Goal: Task Accomplishment & Management: Use online tool/utility

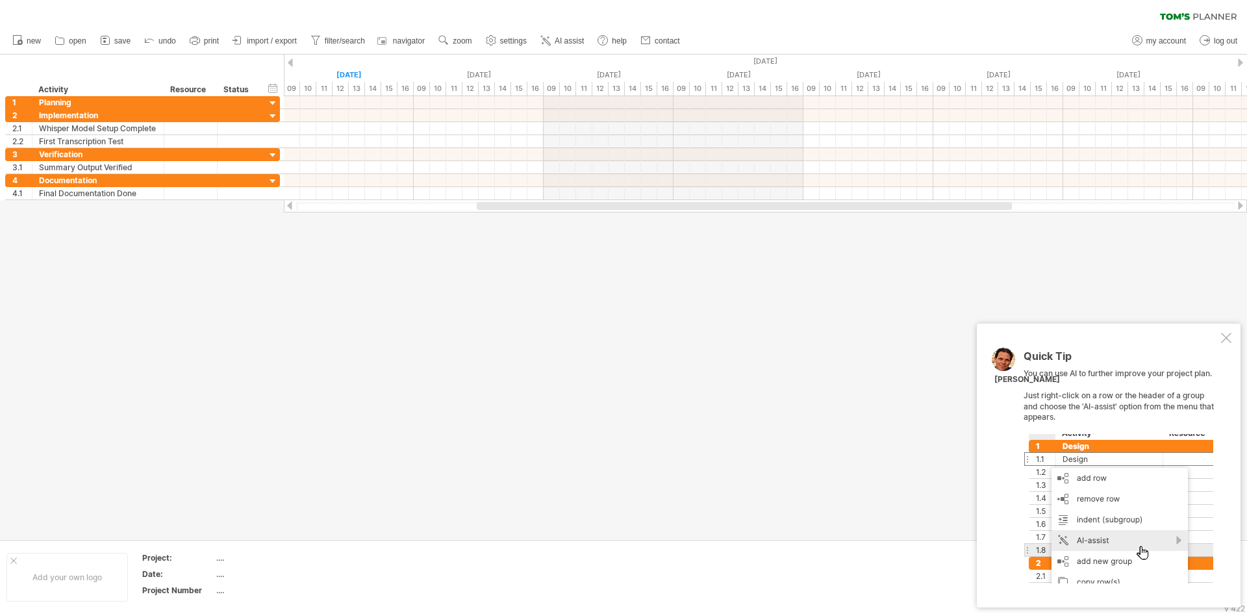
click at [1224, 342] on div at bounding box center [1226, 338] width 10 height 10
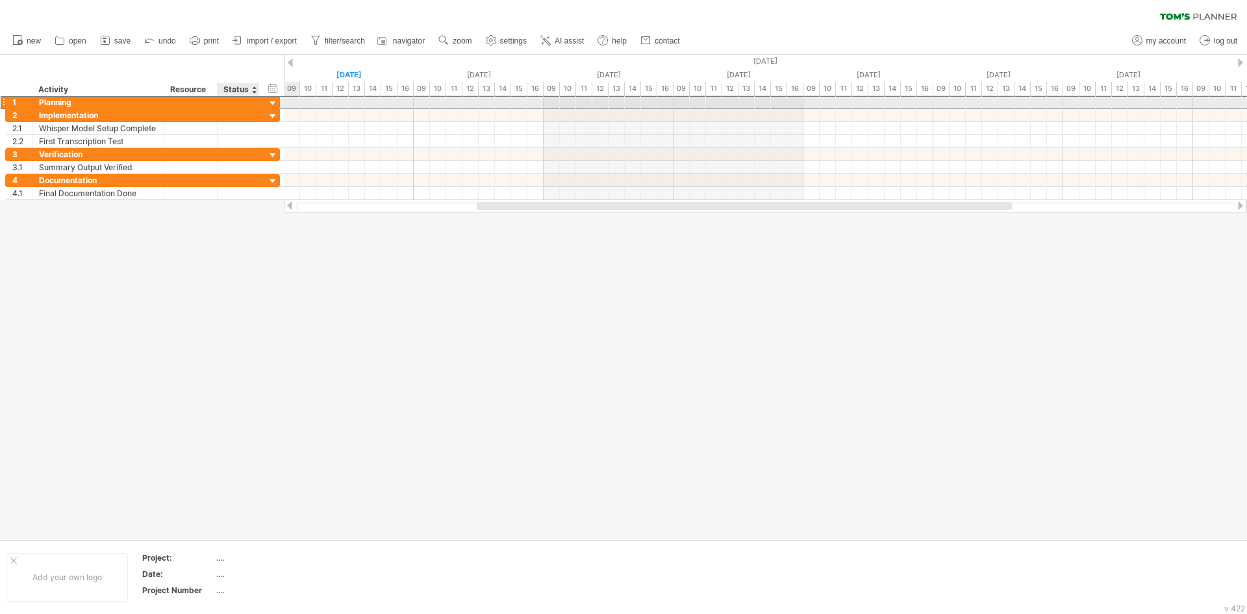
click at [266, 101] on div "1 ******** Planning" at bounding box center [142, 102] width 275 height 14
click at [278, 99] on div at bounding box center [273, 103] width 12 height 12
click at [276, 101] on div at bounding box center [273, 103] width 12 height 12
click at [302, 101] on div at bounding box center [765, 102] width 963 height 13
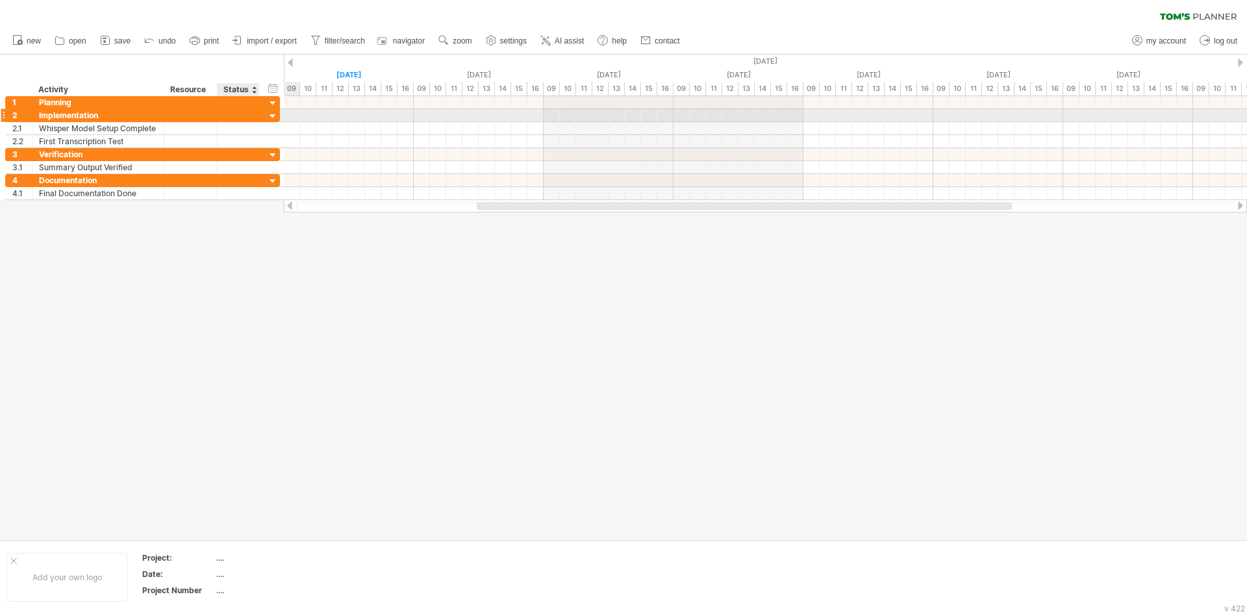
click at [272, 116] on div at bounding box center [273, 116] width 12 height 12
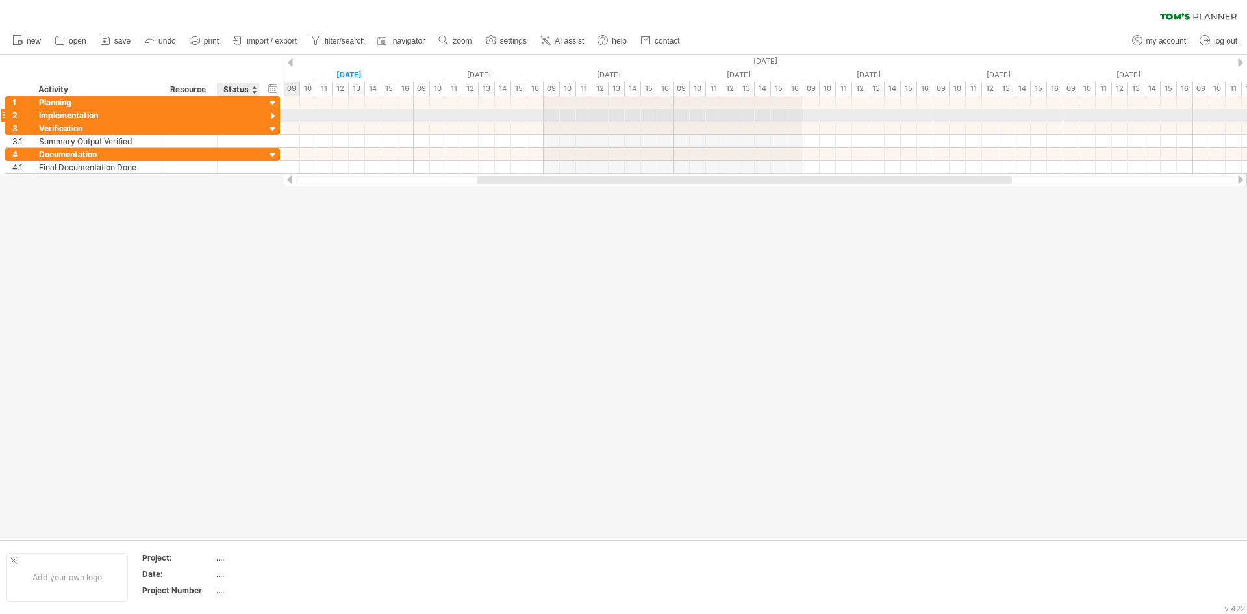
click at [272, 116] on div at bounding box center [273, 116] width 12 height 12
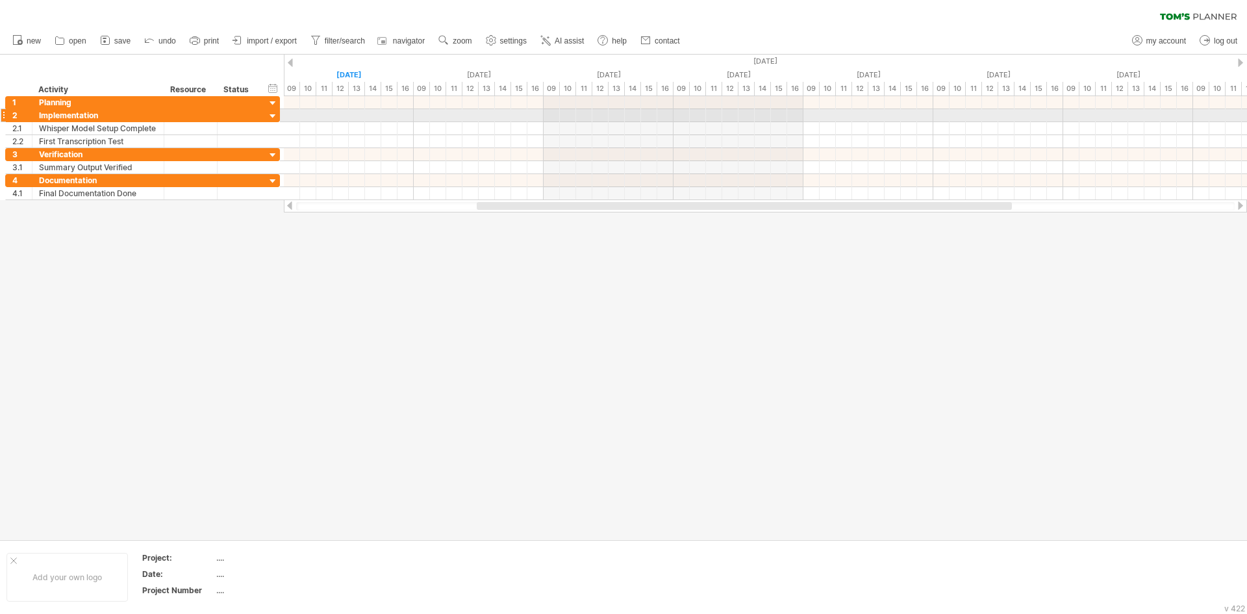
click at [272, 118] on div at bounding box center [273, 116] width 12 height 12
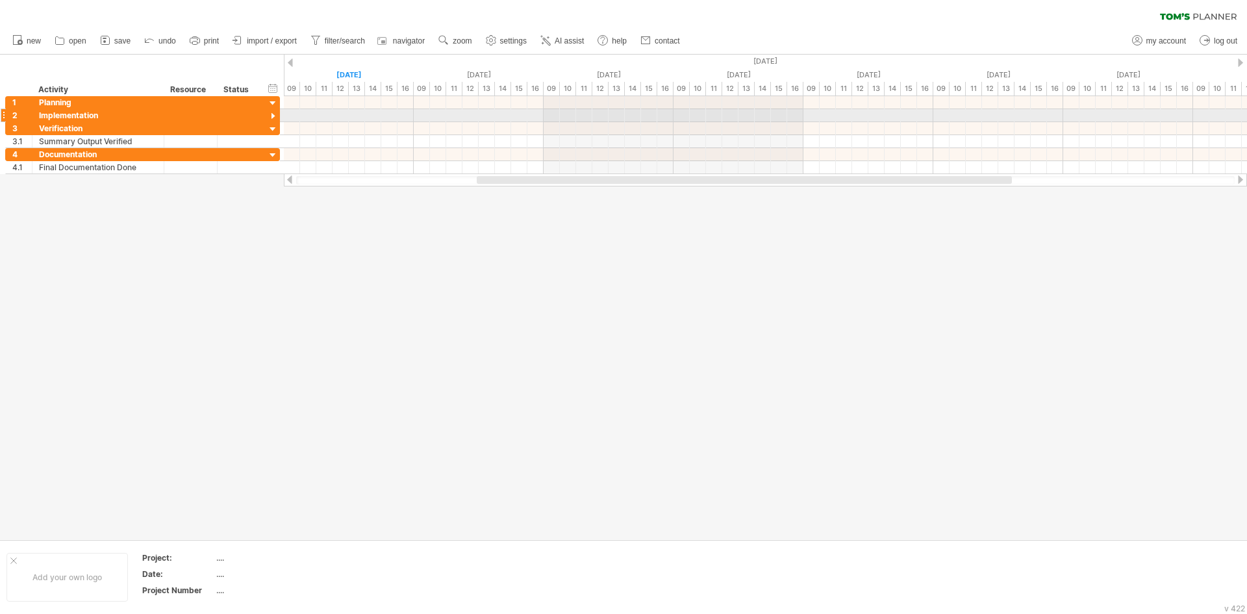
click at [272, 118] on div at bounding box center [273, 116] width 12 height 12
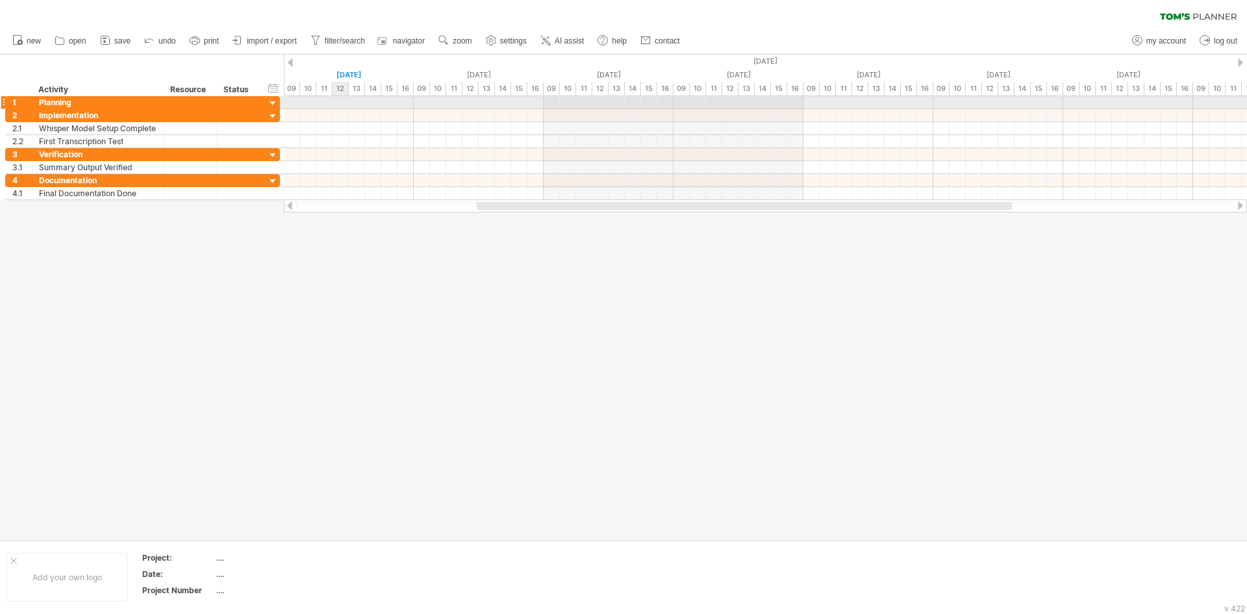
click at [348, 105] on div at bounding box center [765, 102] width 963 height 13
click at [3, 102] on div at bounding box center [3, 102] width 5 height 14
click at [277, 101] on div at bounding box center [273, 103] width 12 height 12
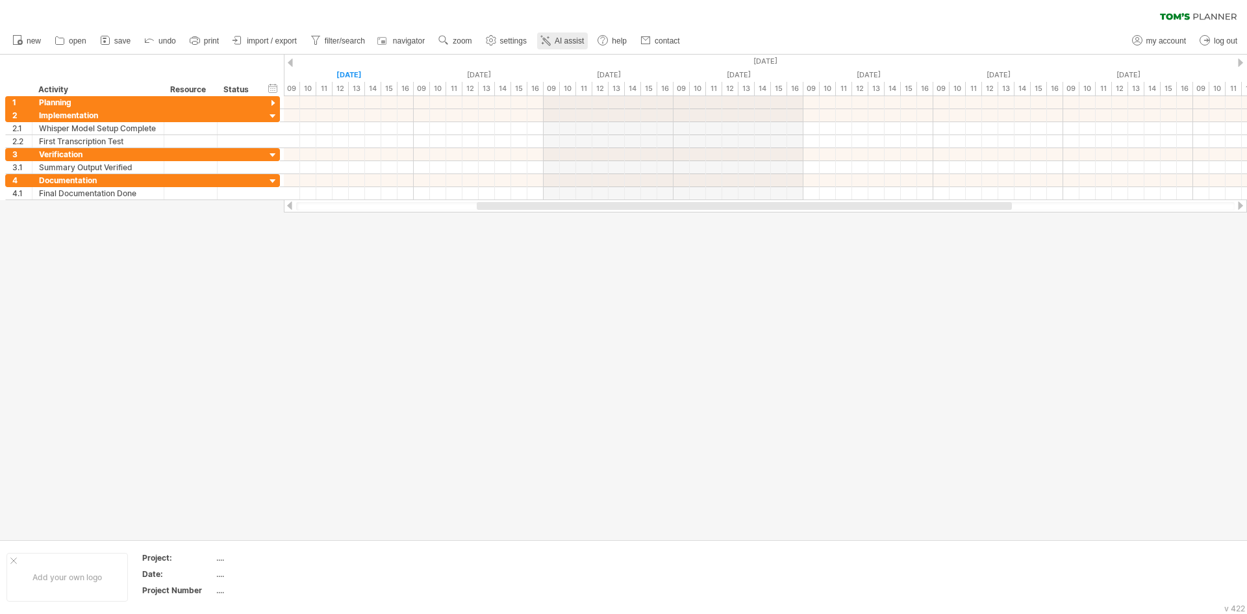
click at [571, 41] on span "AI assist" at bounding box center [569, 40] width 29 height 9
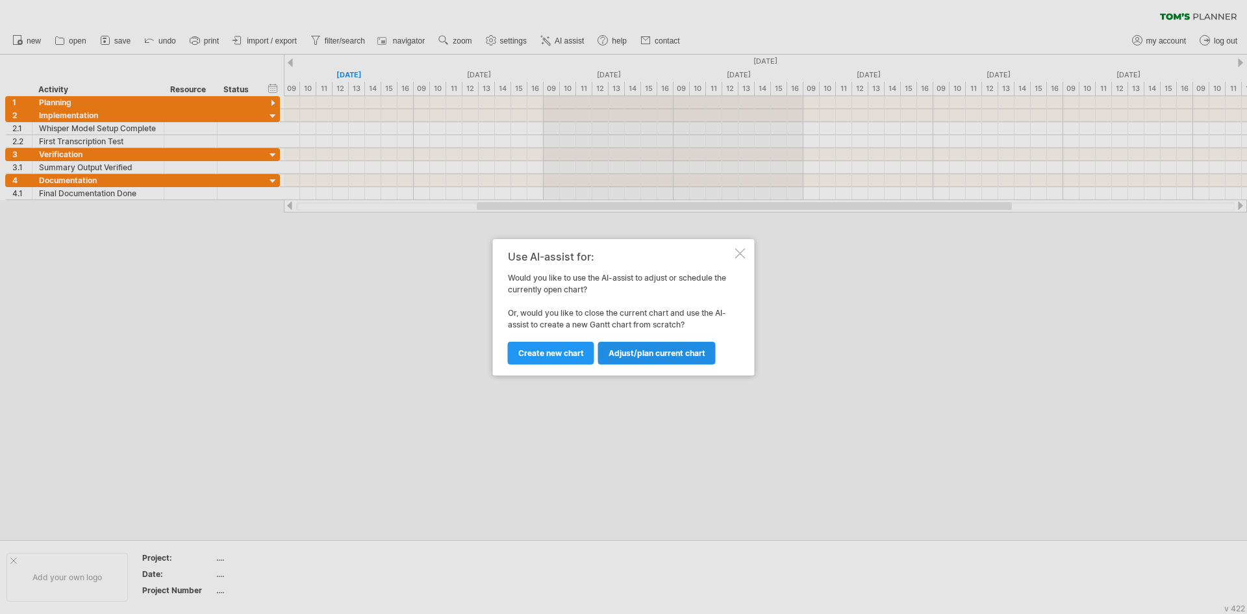
click at [638, 344] on link "Adjust/plan current chart" at bounding box center [657, 353] width 118 height 23
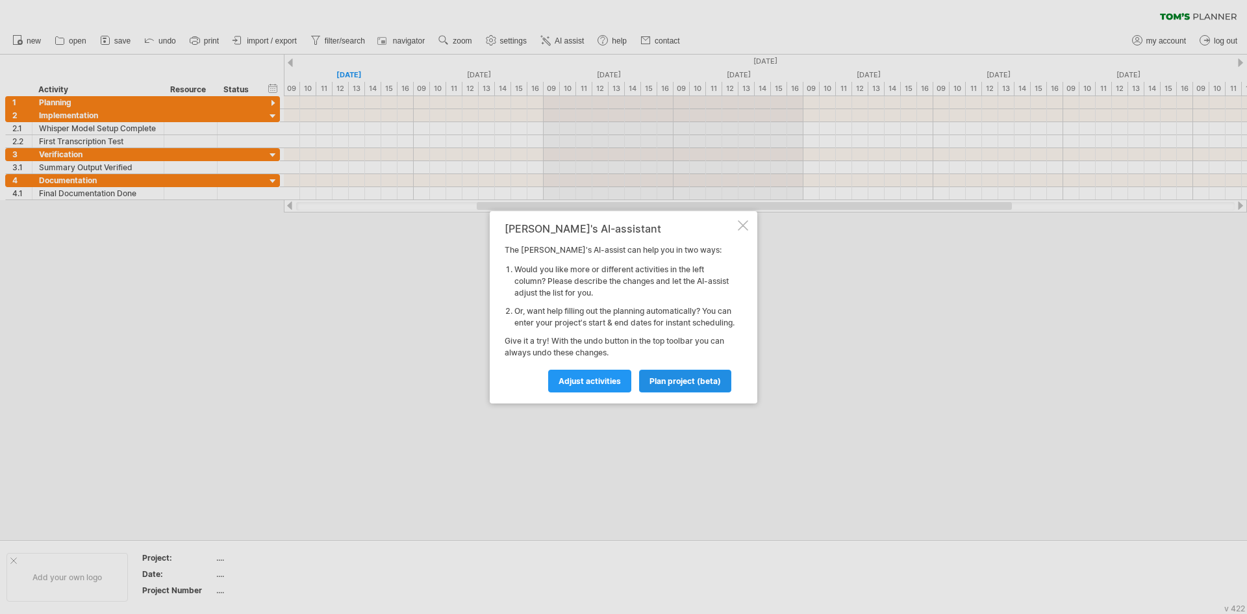
click at [665, 385] on span "plan project (beta)" at bounding box center [685, 381] width 71 height 10
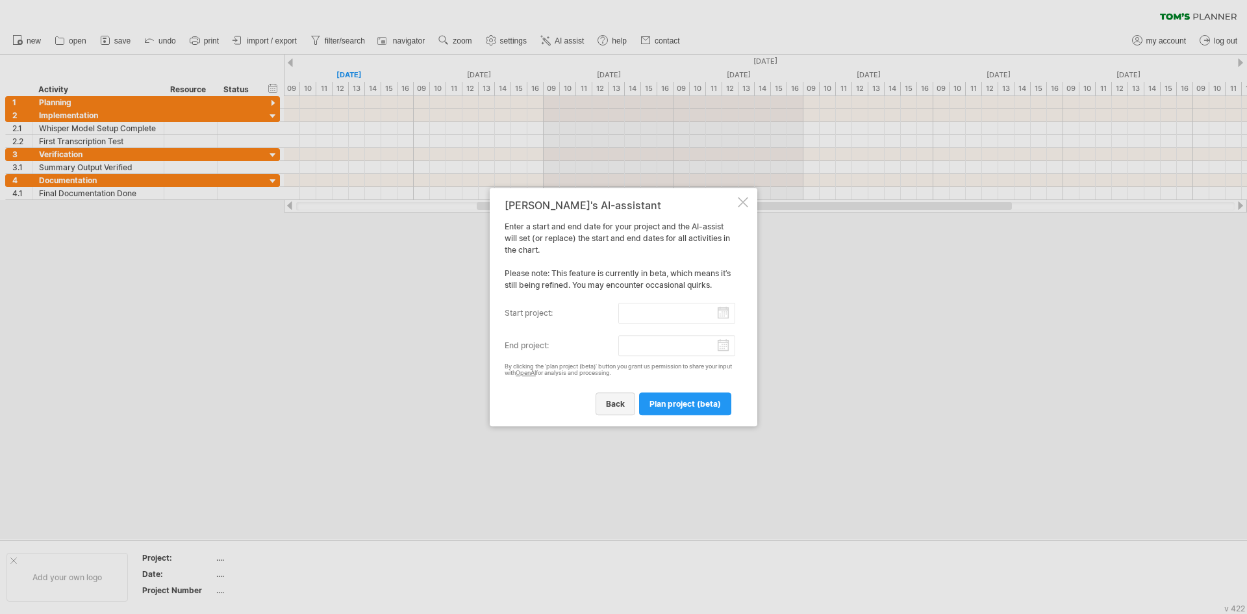
click at [619, 403] on span "back" at bounding box center [615, 404] width 19 height 10
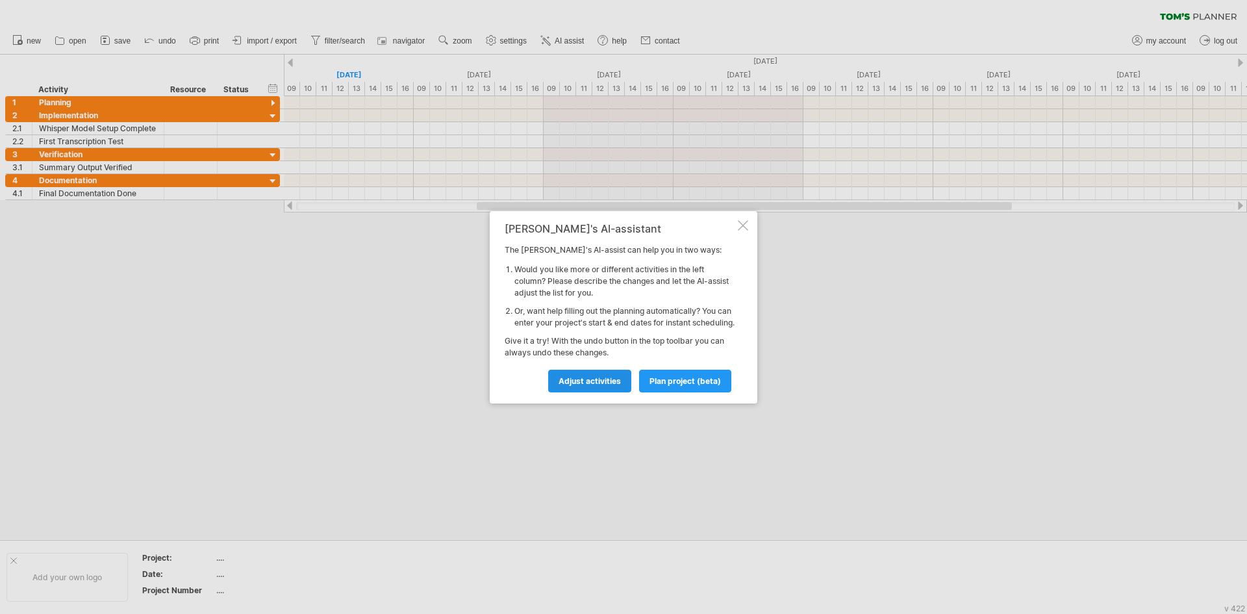
click at [605, 392] on link "Adjust activities" at bounding box center [589, 381] width 83 height 23
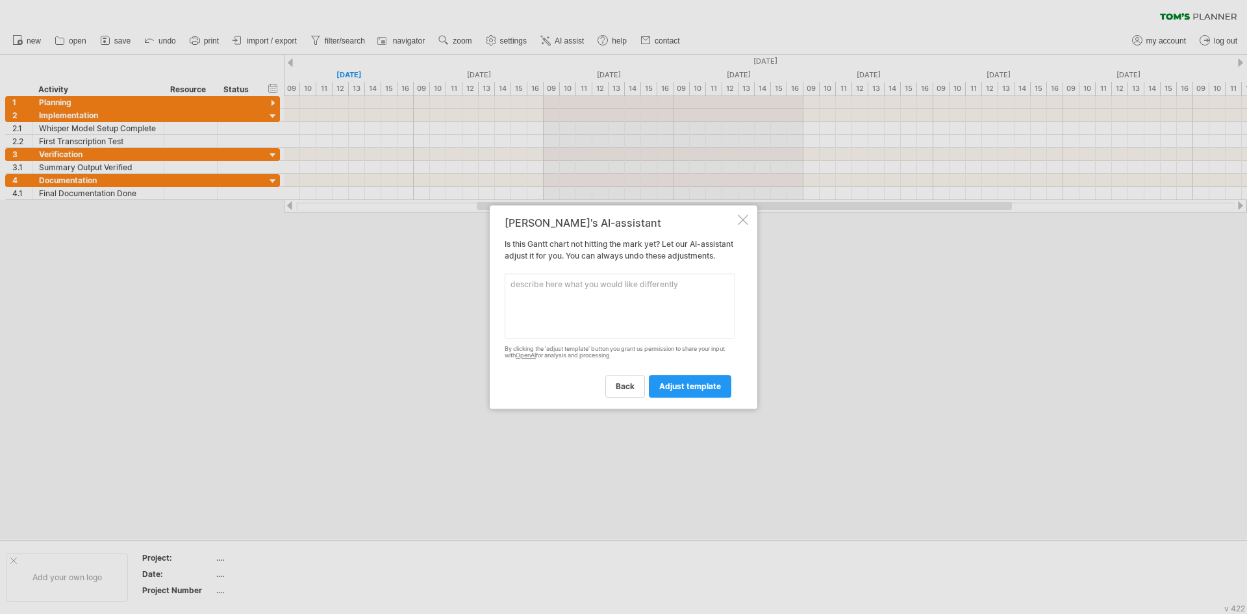
click at [625, 324] on textarea at bounding box center [620, 305] width 231 height 65
click at [628, 391] on span "back" at bounding box center [625, 386] width 19 height 10
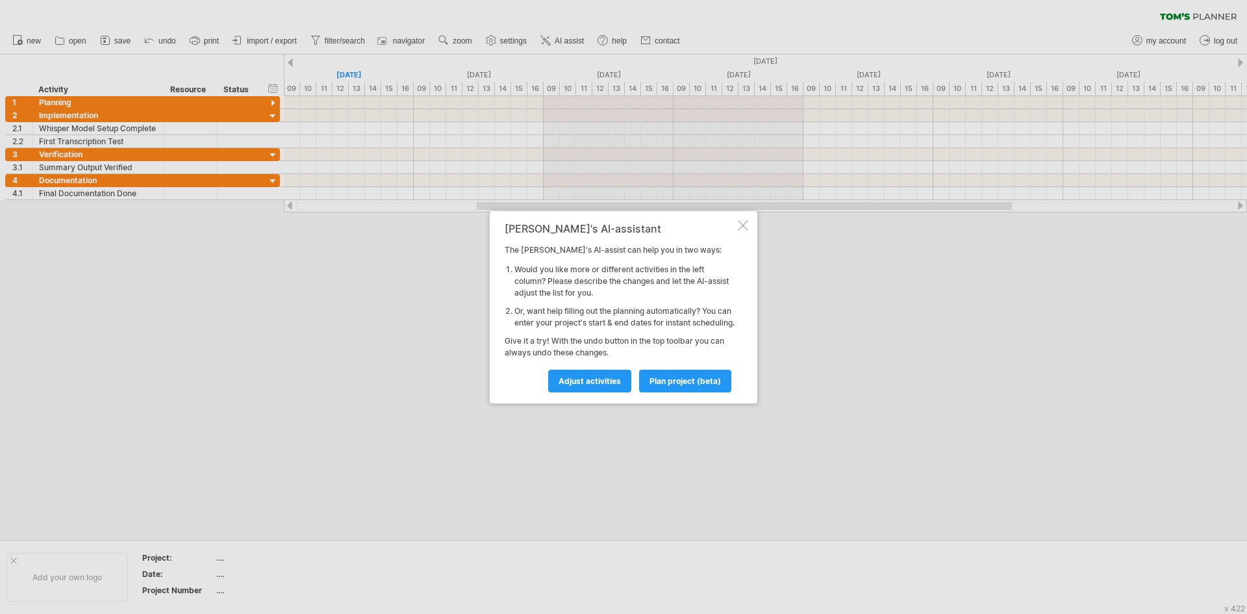
click at [744, 220] on div at bounding box center [743, 225] width 10 height 10
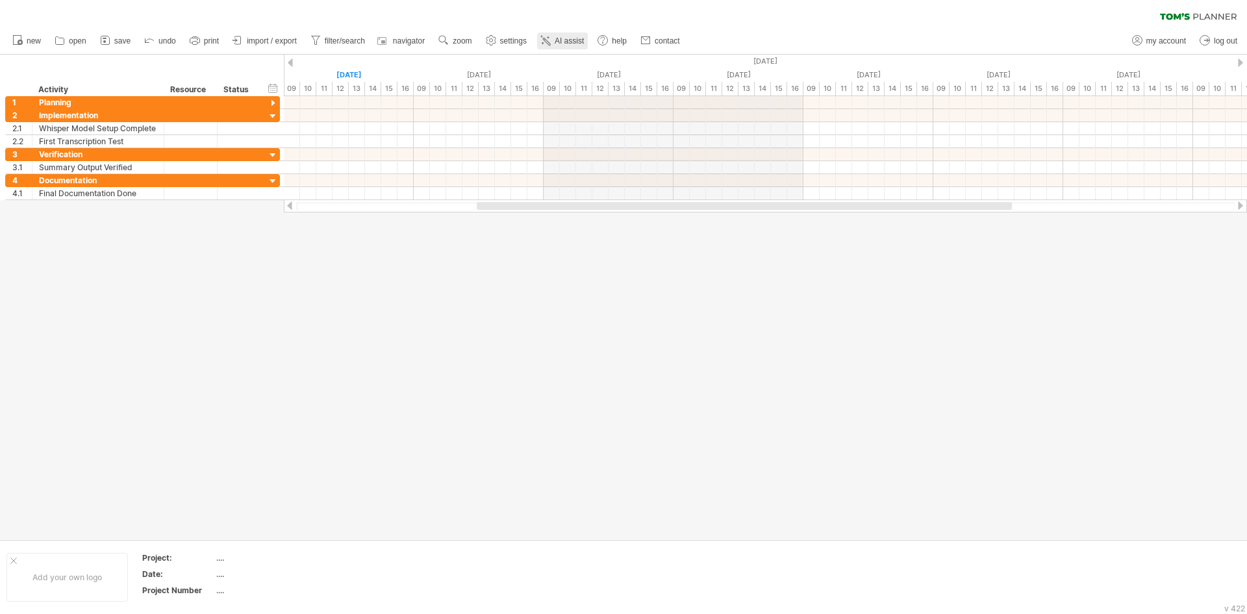
click at [579, 47] on link "AI assist" at bounding box center [562, 40] width 51 height 17
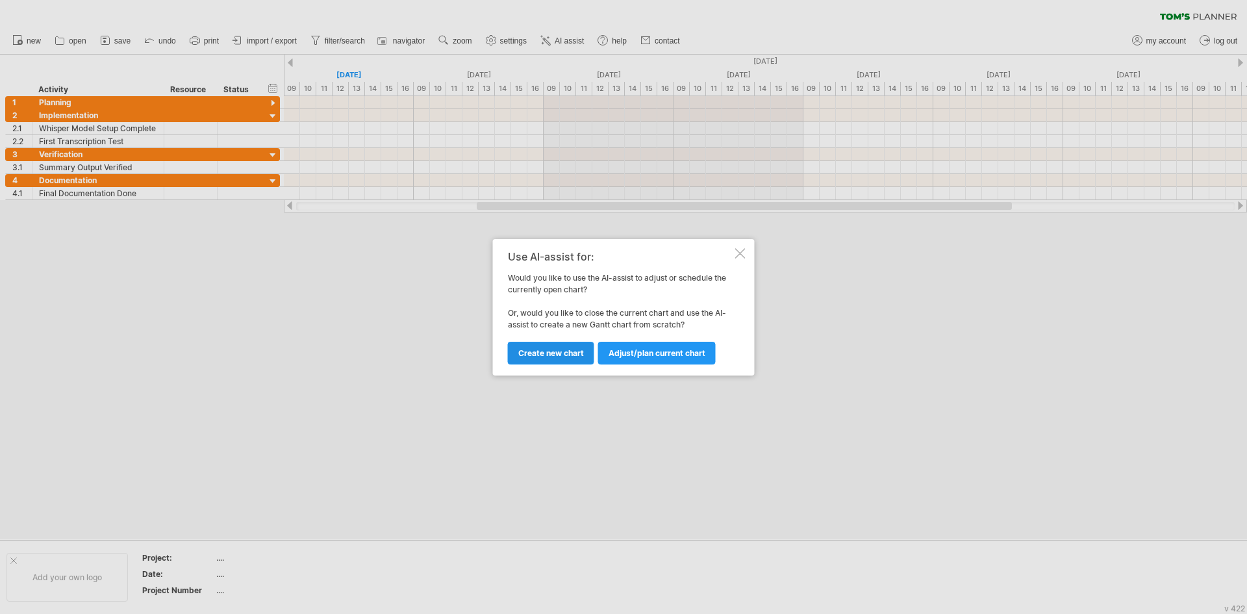
click at [570, 356] on span "Create new chart" at bounding box center [551, 353] width 66 height 10
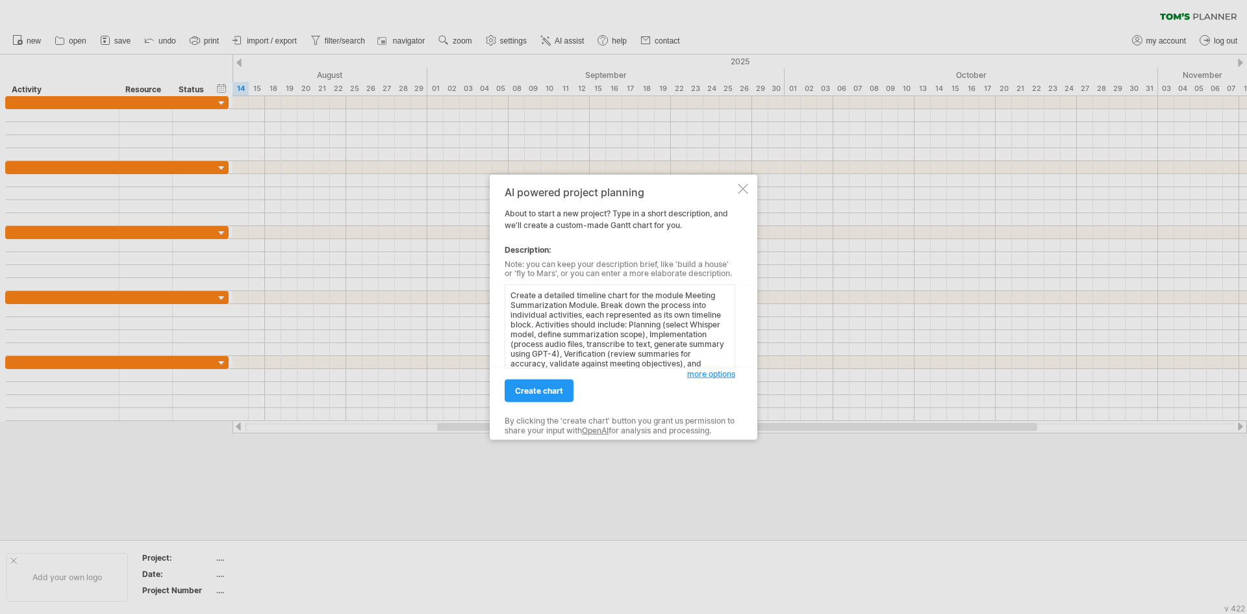
scroll to position [88, 0]
type textarea "Create a detailed timeline chart for the module Meeting Summarization Module. B…"
click at [557, 385] on link "create chart" at bounding box center [539, 390] width 69 height 23
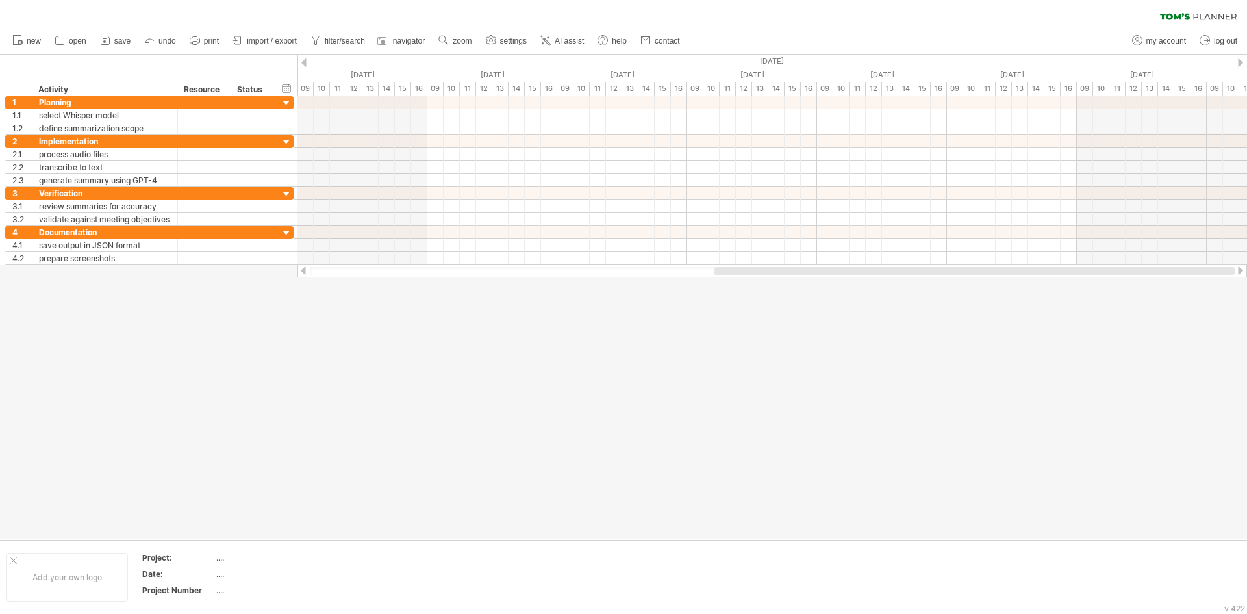
drag, startPoint x: 512, startPoint y: 271, endPoint x: 914, endPoint y: 316, distance: 404.7
click at [910, 322] on div "Trying to reach [DOMAIN_NAME] Connected again... 0% clear filter new 1" at bounding box center [623, 307] width 1247 height 614
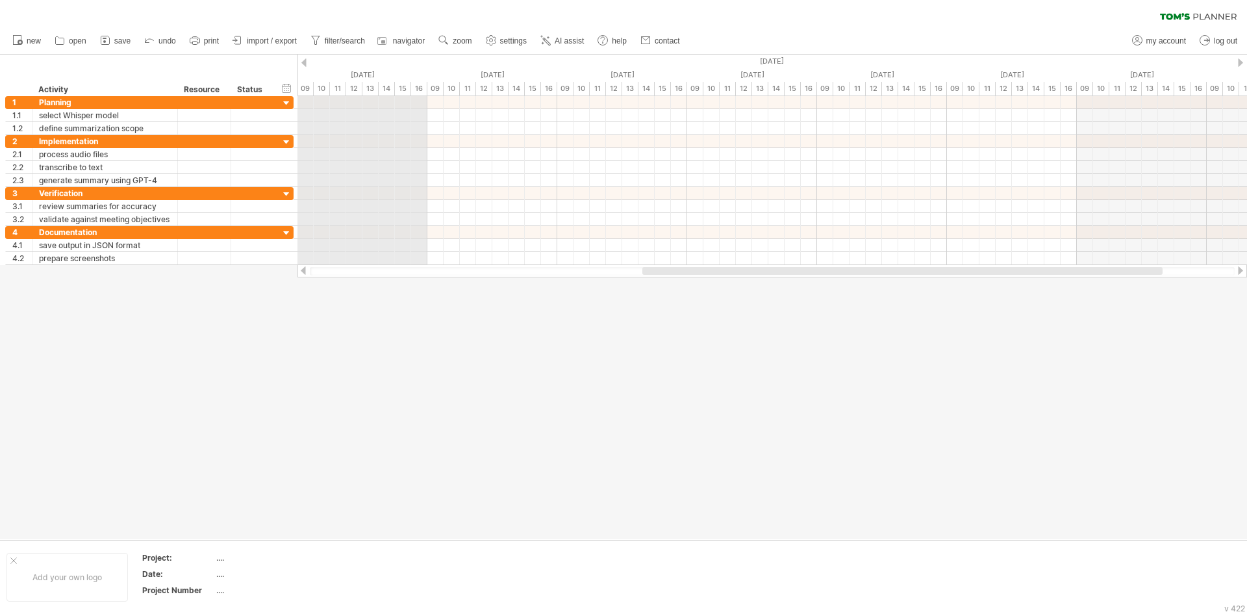
click at [309, 62] on div "[DATE]" at bounding box center [232, 62] width 4027 height 14
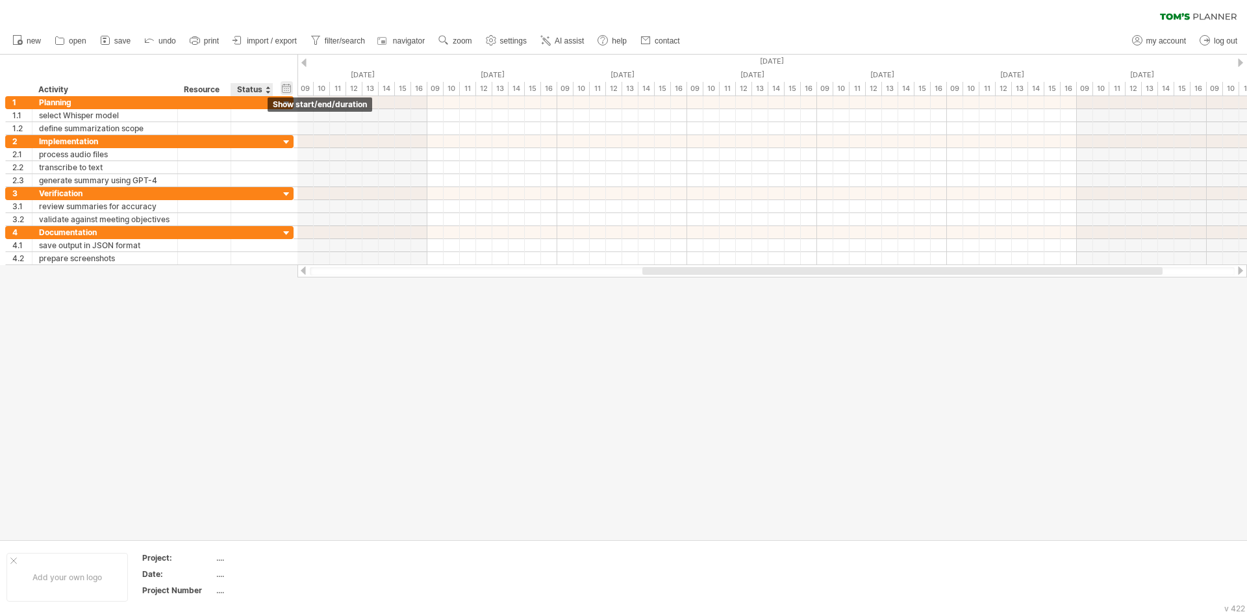
click at [281, 92] on div "hide start/end/duration show start/end/duration" at bounding box center [287, 88] width 12 height 14
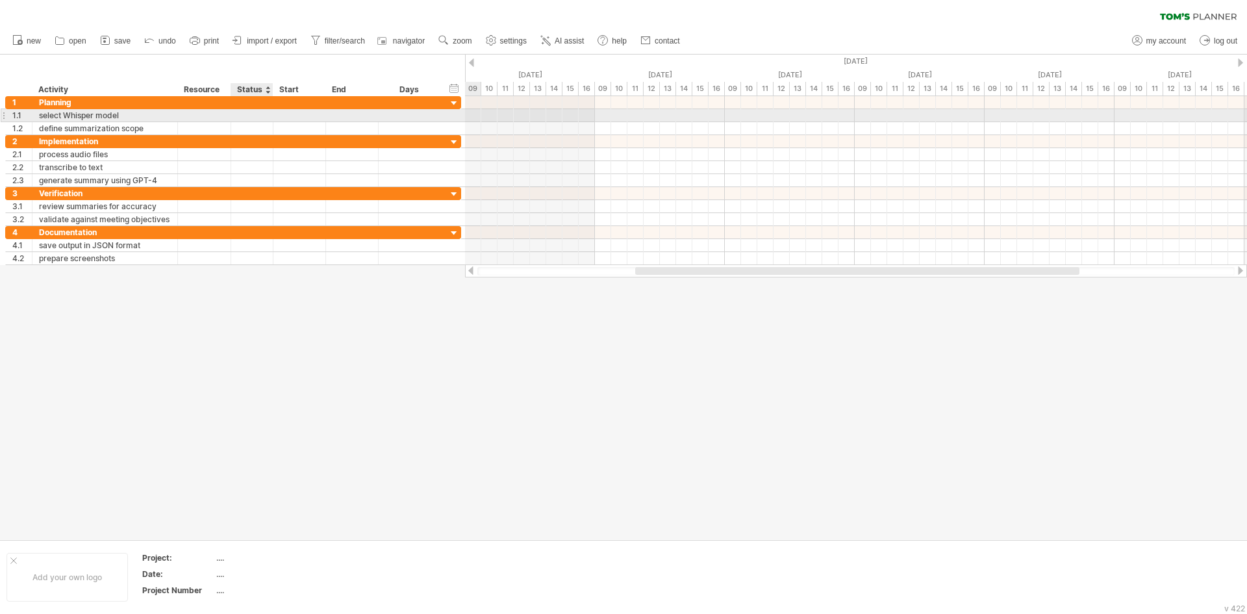
click at [263, 114] on div at bounding box center [252, 115] width 29 height 12
click at [289, 119] on div at bounding box center [299, 115] width 53 height 12
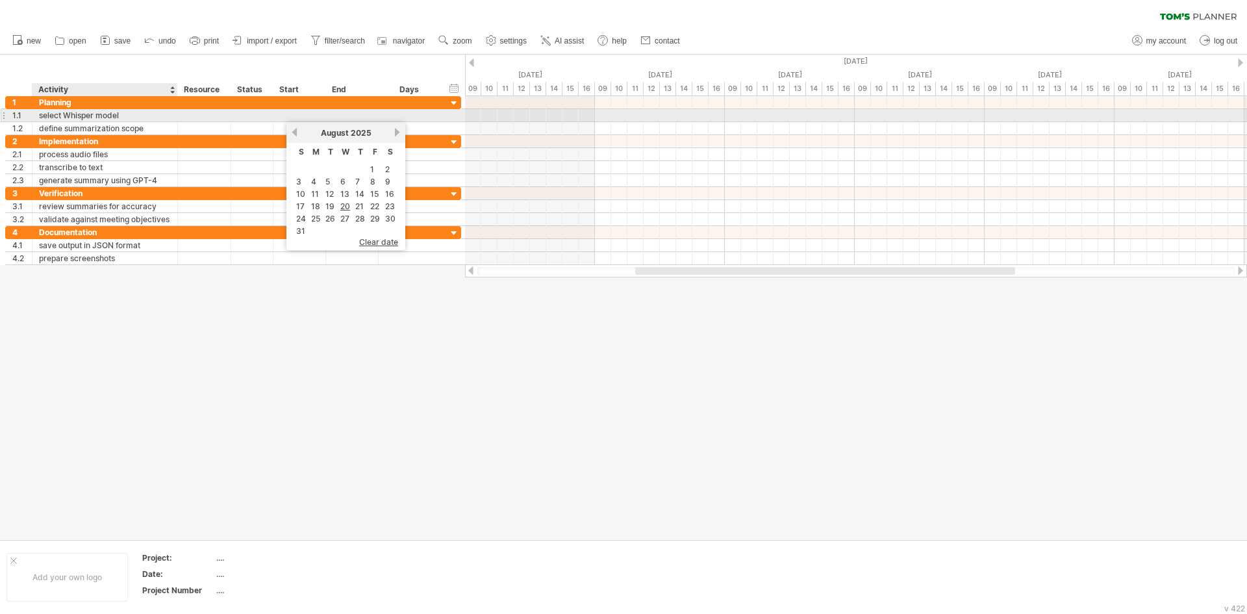
click at [84, 113] on div "select Whisper model" at bounding box center [105, 115] width 132 height 12
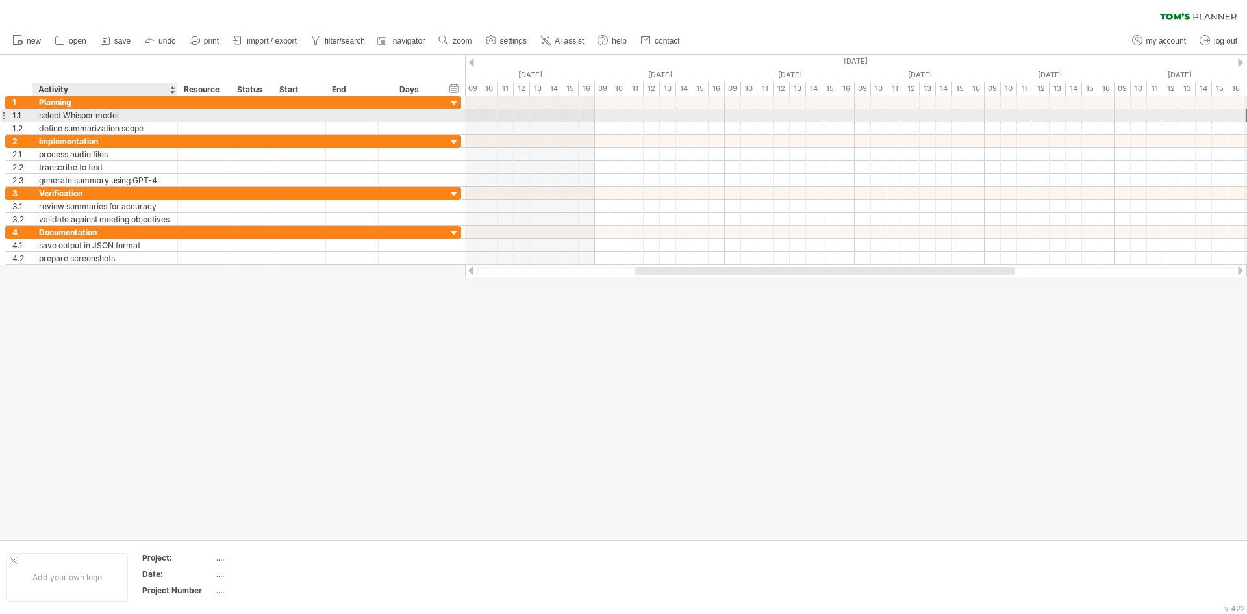
click at [129, 110] on div "select Whisper model" at bounding box center [105, 115] width 132 height 12
type input "*"
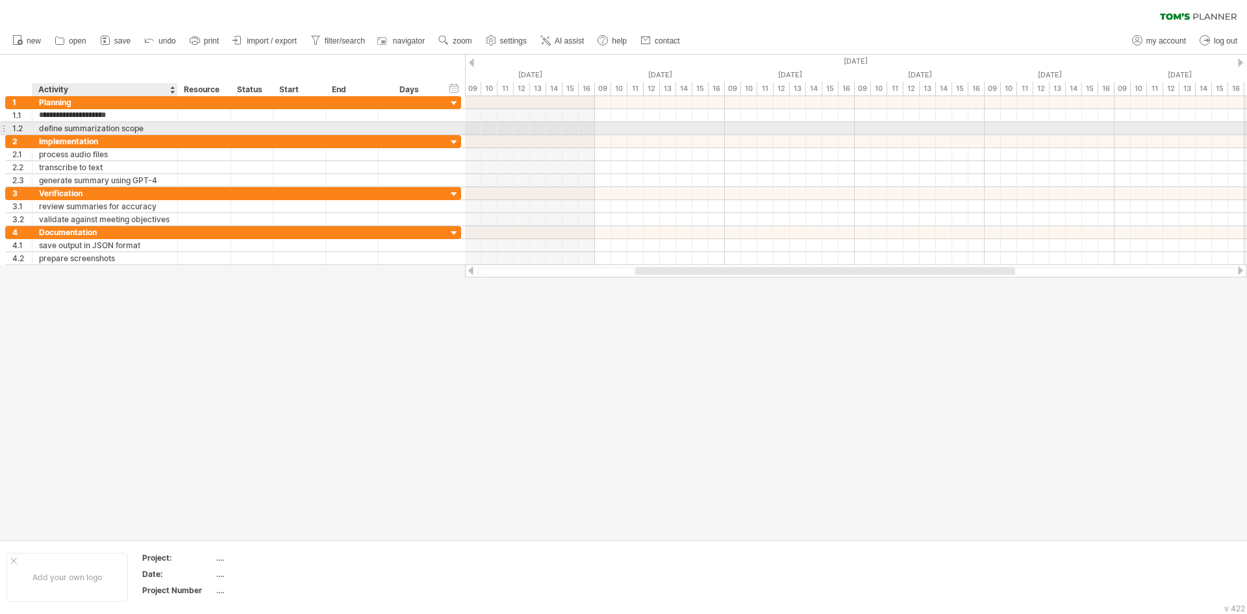
click at [140, 126] on div "define summarization scope" at bounding box center [105, 128] width 132 height 12
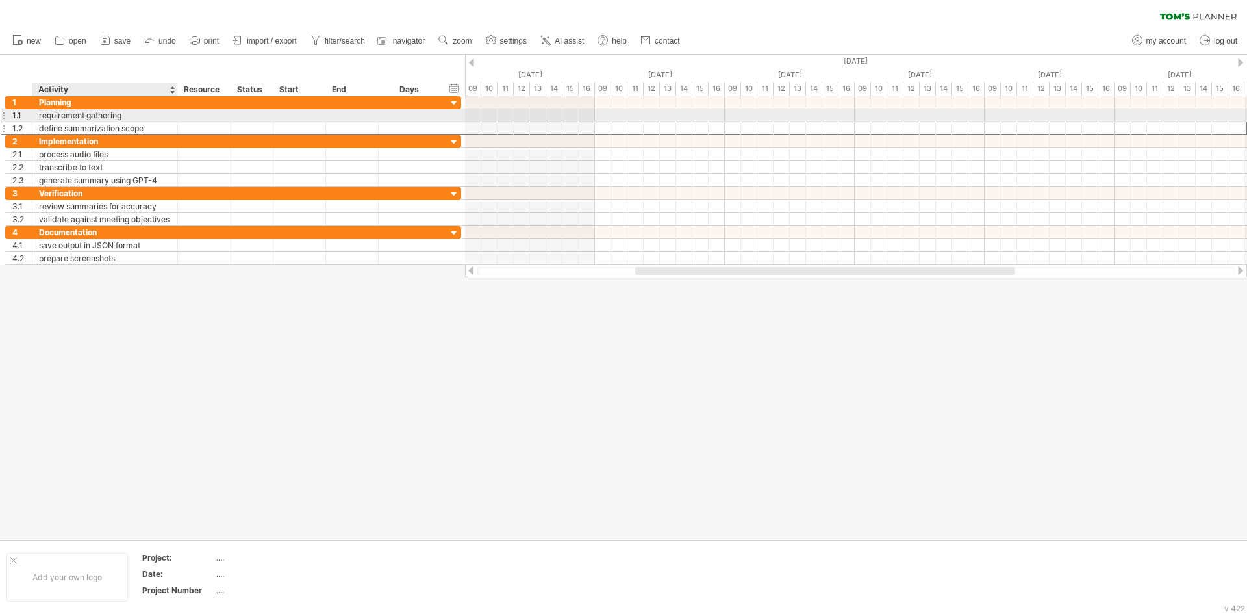
click at [142, 116] on div "requirement gathering" at bounding box center [105, 115] width 132 height 12
click at [171, 114] on div "**********" at bounding box center [105, 115] width 146 height 12
click at [171, 118] on div "**********" at bounding box center [105, 115] width 146 height 12
click at [168, 116] on div "review summaries for accuracyselect Whisper model" at bounding box center [105, 115] width 132 height 12
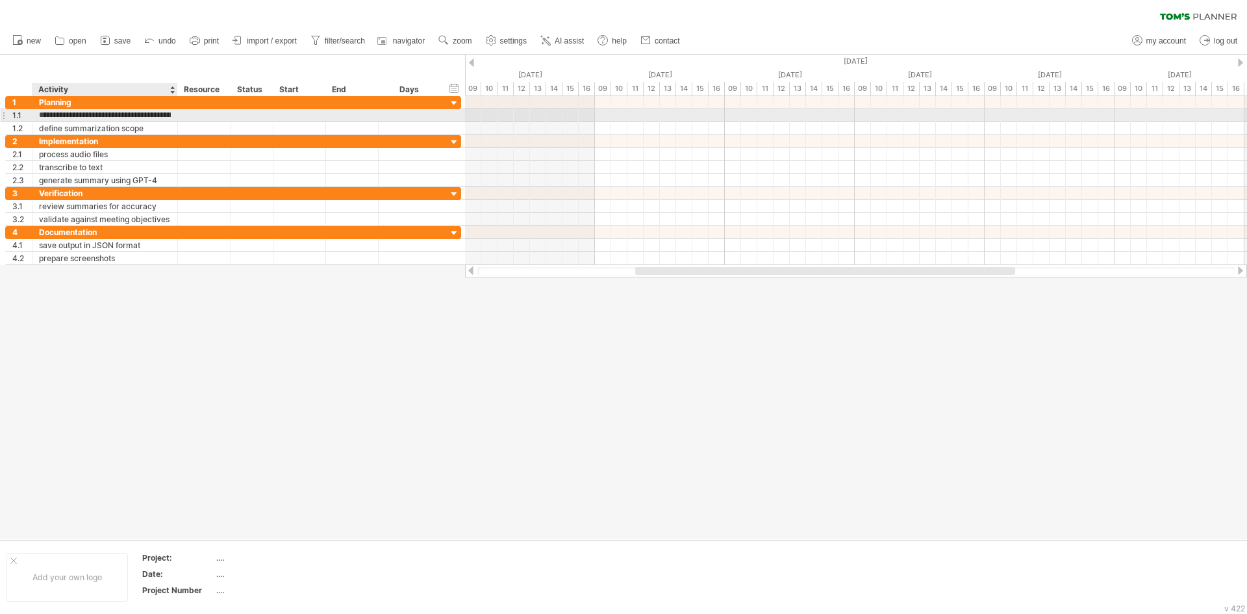
click at [168, 116] on input "**********" at bounding box center [105, 115] width 132 height 12
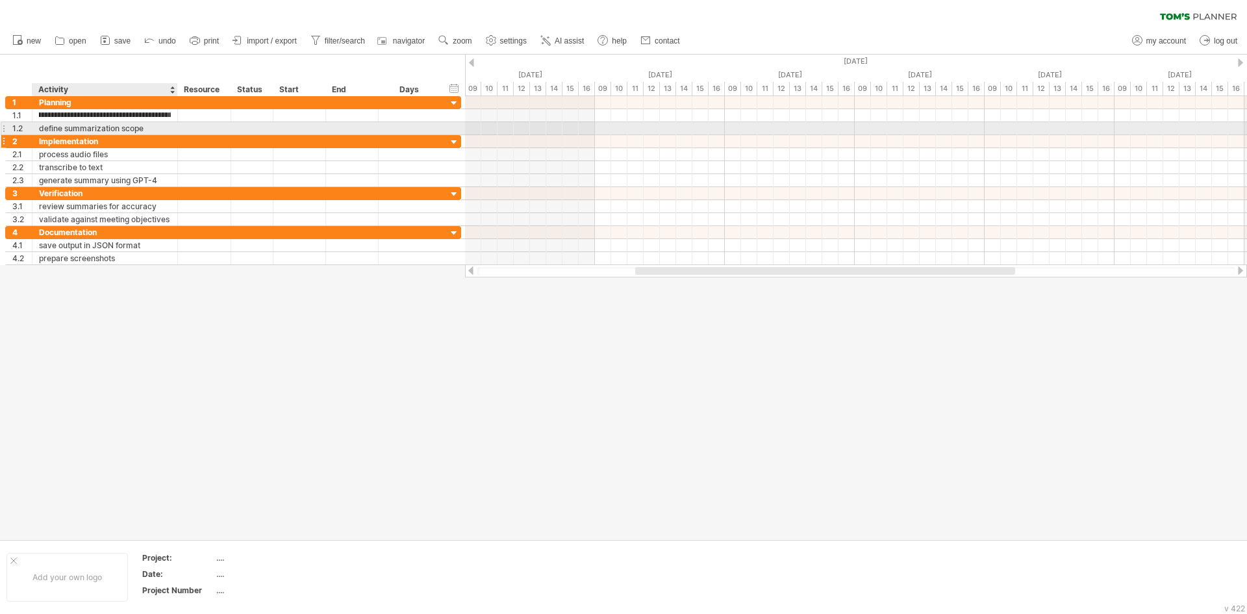
scroll to position [0, 97]
type input "**********"
